Goal: Navigation & Orientation: Find specific page/section

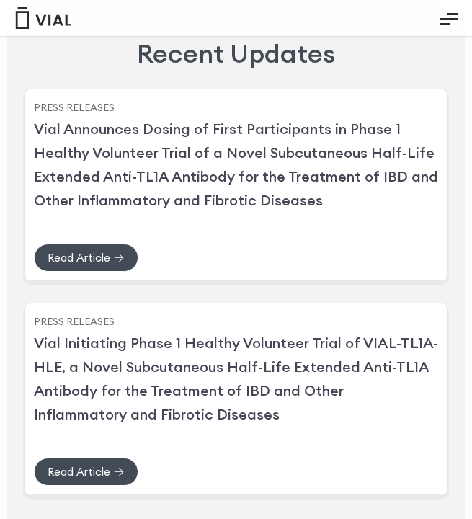
scroll to position [3804, 0]
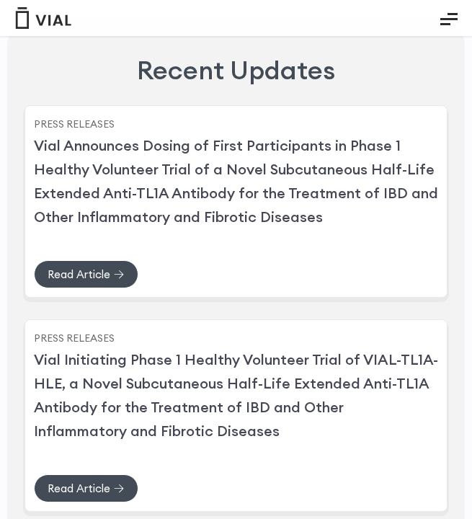
click at [454, 26] on icon "Essential Addons Toggle Menu" at bounding box center [448, 18] width 17 height 17
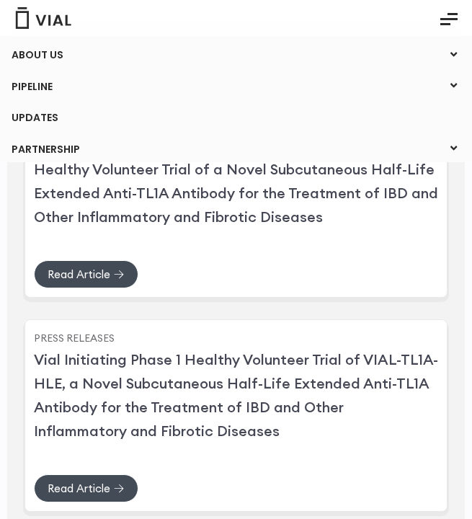
click at [61, 51] on link "ABOUT US" at bounding box center [235, 55] width 471 height 24
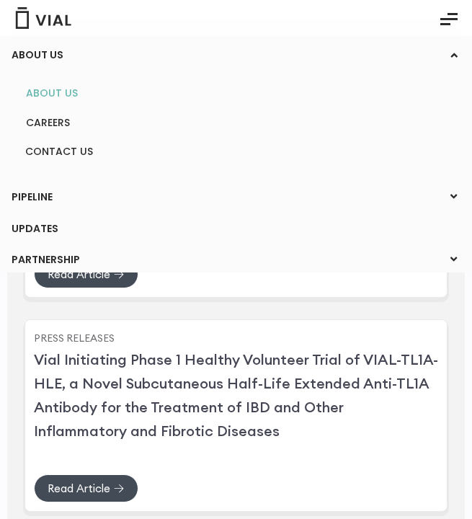
click at [56, 94] on link "ABOUT US" at bounding box center [235, 93] width 442 height 22
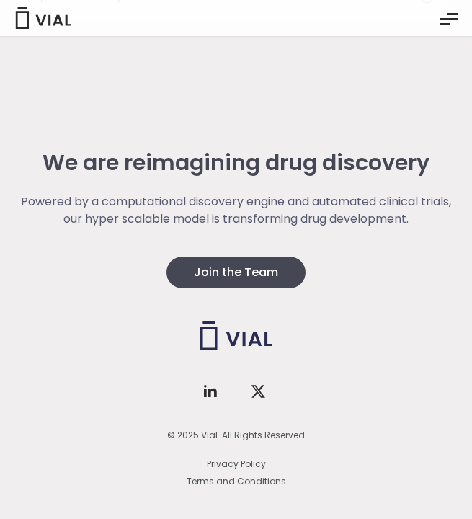
scroll to position [3528, 0]
click at [457, 17] on button "Essential Addons Toggle Menu" at bounding box center [448, 19] width 39 height 36
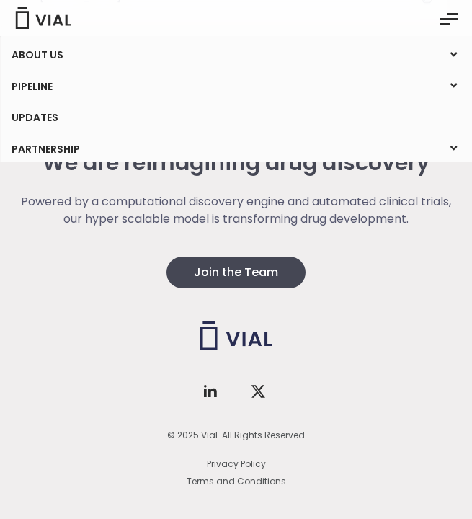
click at [48, 16] on img at bounding box center [43, 18] width 58 height 22
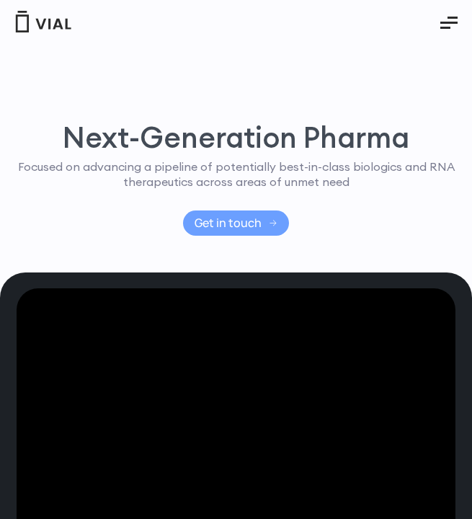
click at [246, 219] on span "Get in touch" at bounding box center [227, 223] width 67 height 11
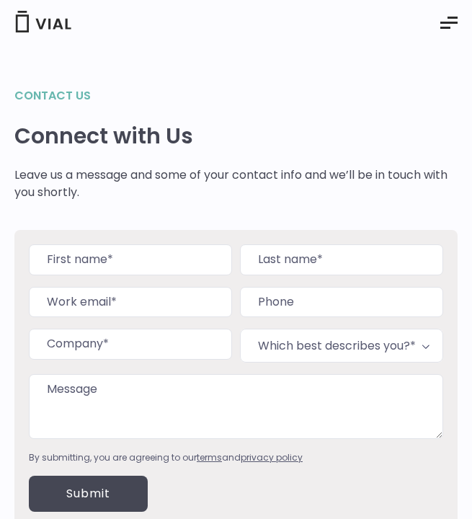
click at [443, 24] on icon "Essential Addons Toggle Menu" at bounding box center [448, 22] width 17 height 17
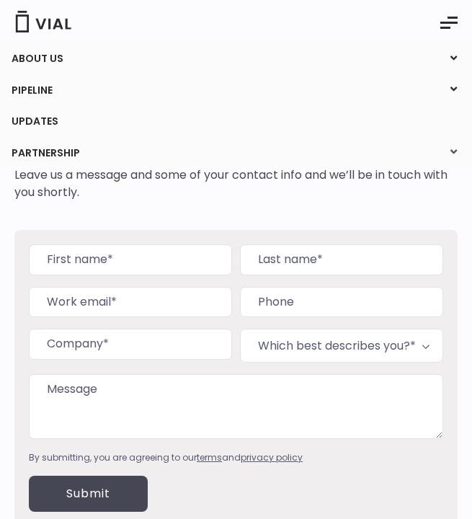
click at [449, 151] on icon at bounding box center [453, 152] width 19 height 19
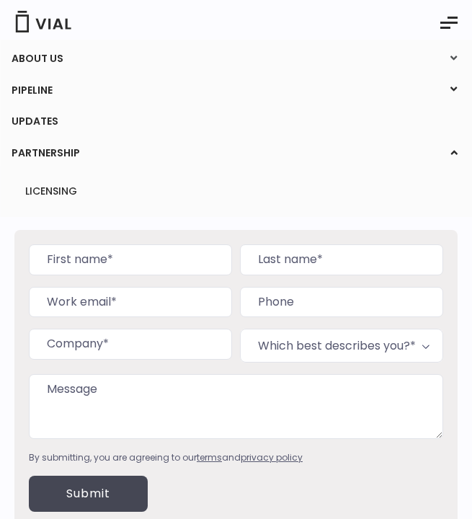
click at [450, 53] on icon at bounding box center [453, 58] width 19 height 19
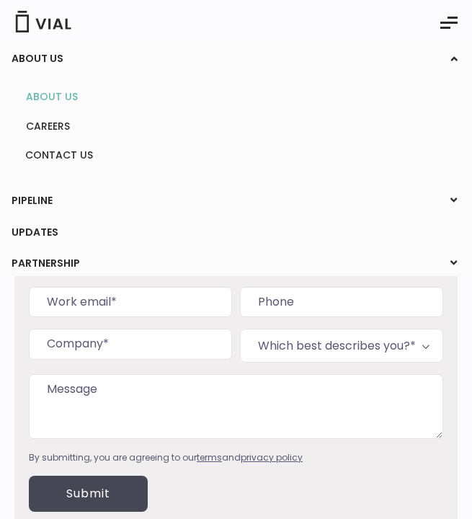
click at [54, 94] on link "ABOUT US" at bounding box center [235, 97] width 442 height 22
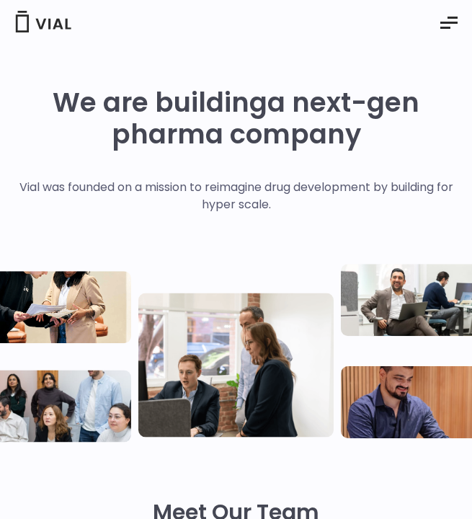
click at [444, 27] on icon "Essential Addons Toggle Menu" at bounding box center [445, 28] width 10 height 2
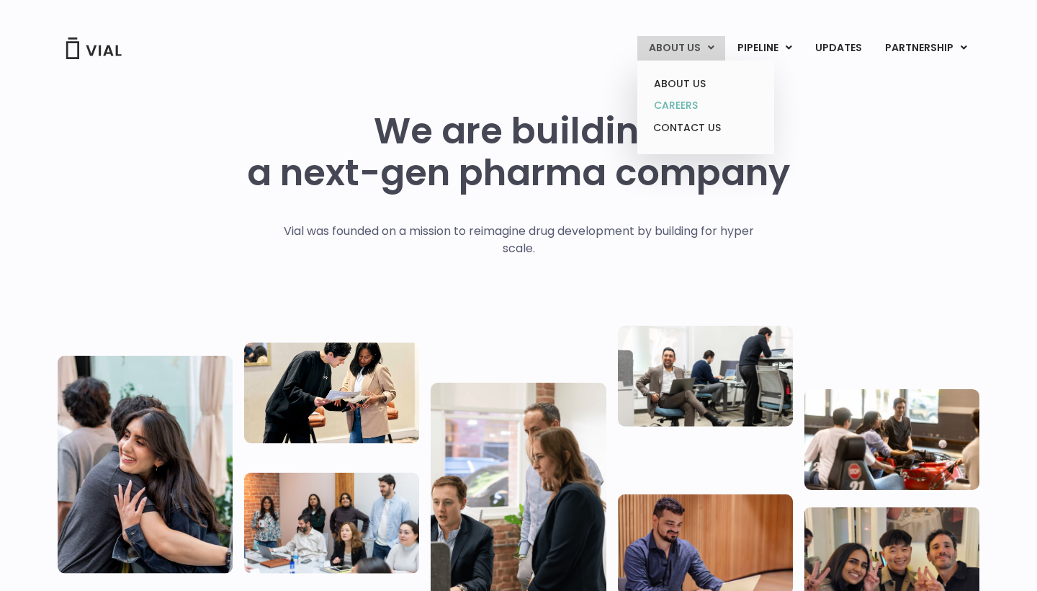
click at [471, 105] on link "CAREERS" at bounding box center [705, 105] width 126 height 22
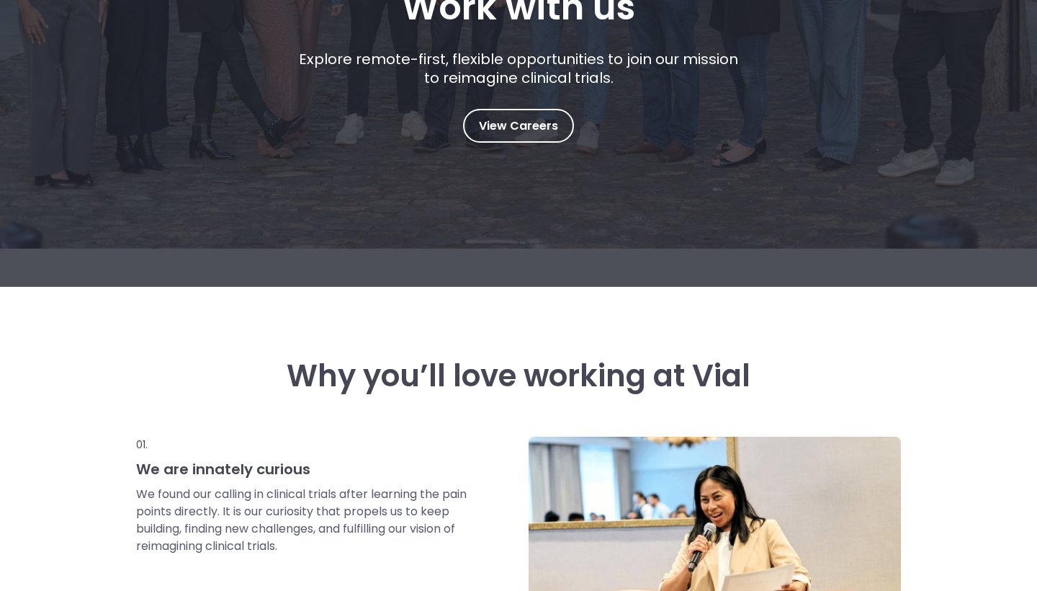
scroll to position [238, 0]
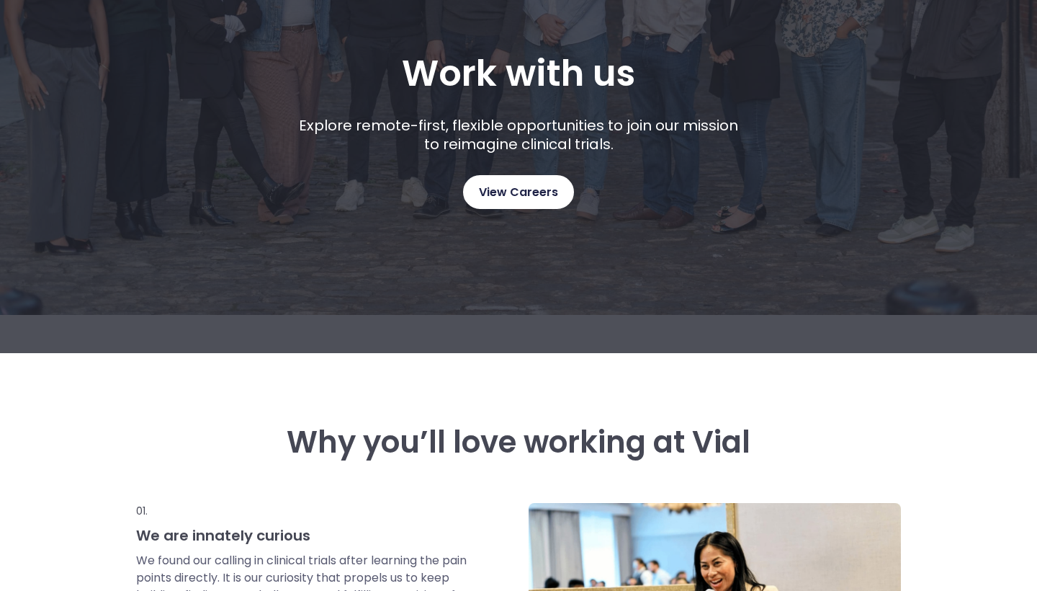
click at [517, 192] on span "View Careers" at bounding box center [518, 192] width 79 height 19
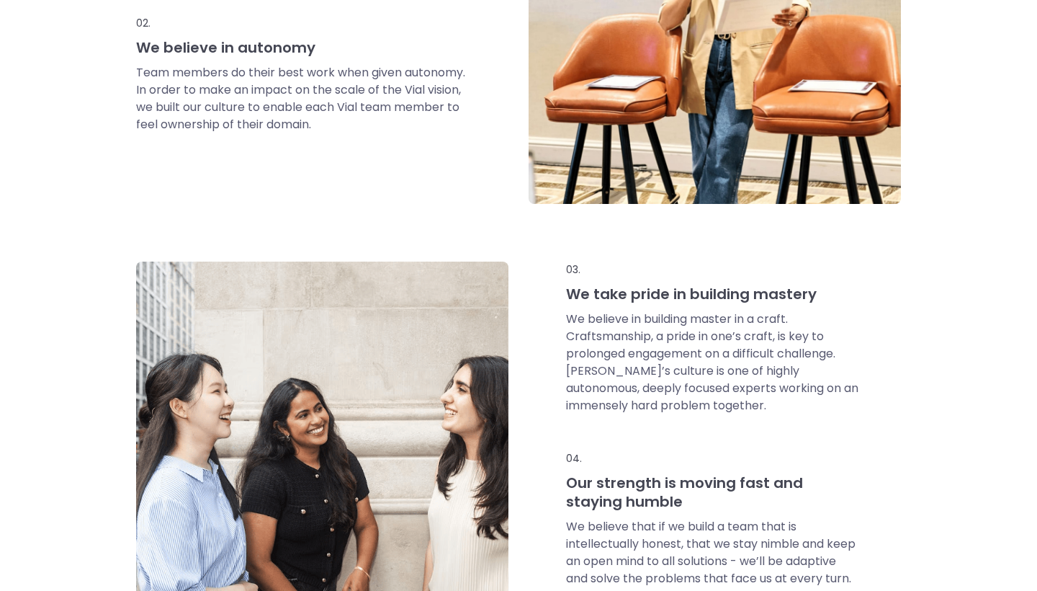
scroll to position [878, 0]
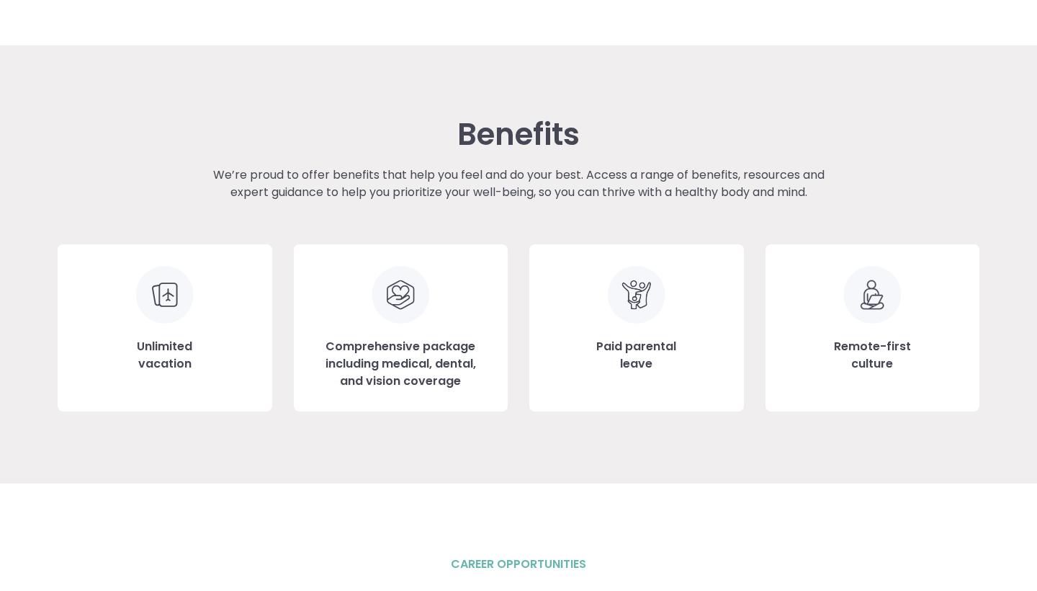
scroll to position [1504, 0]
